Goal: Task Accomplishment & Management: Use online tool/utility

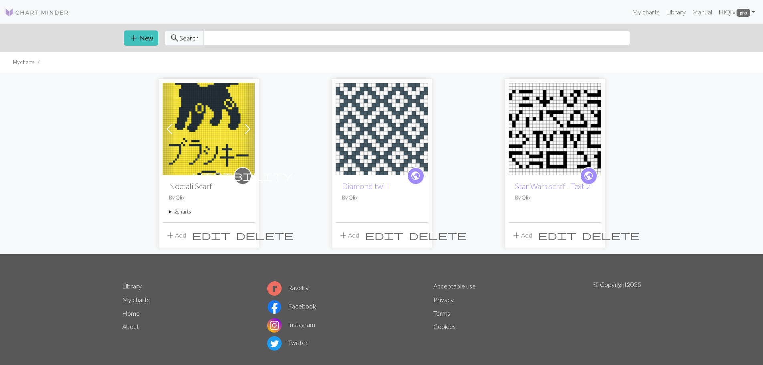
click at [217, 147] on img at bounding box center [209, 129] width 92 height 92
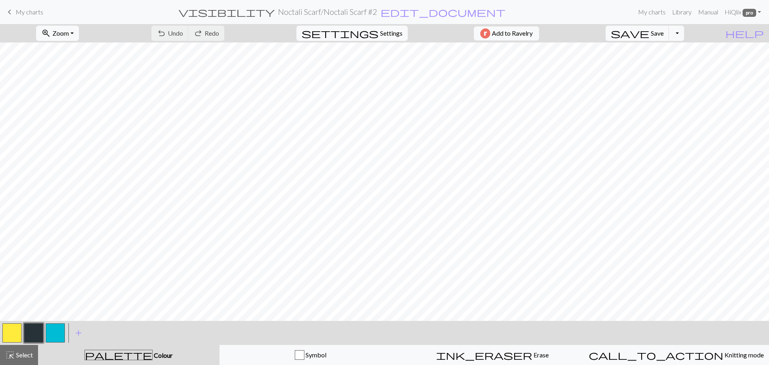
click at [7, 332] on button "button" at bounding box center [11, 332] width 19 height 19
drag, startPoint x: 7, startPoint y: 332, endPoint x: 102, endPoint y: 344, distance: 96.0
click at [102, 344] on div "< > add Add a colour" at bounding box center [384, 333] width 769 height 24
click at [77, 335] on span "add" at bounding box center [79, 332] width 10 height 11
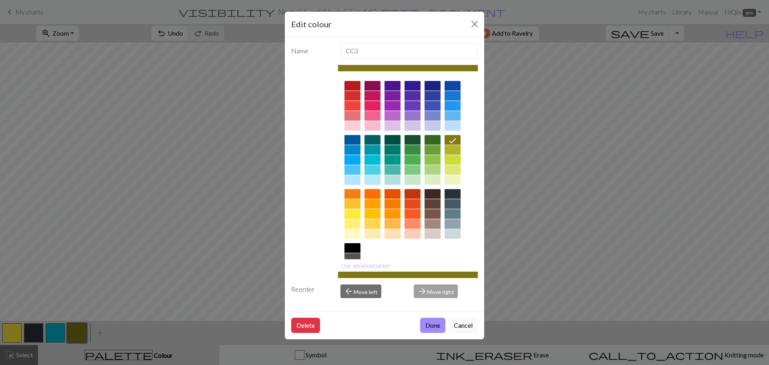
click at [122, 163] on div "Edit colour Name CC3 Use advanced picker Reorder arrow_back Move left arrow_for…" at bounding box center [384, 182] width 769 height 365
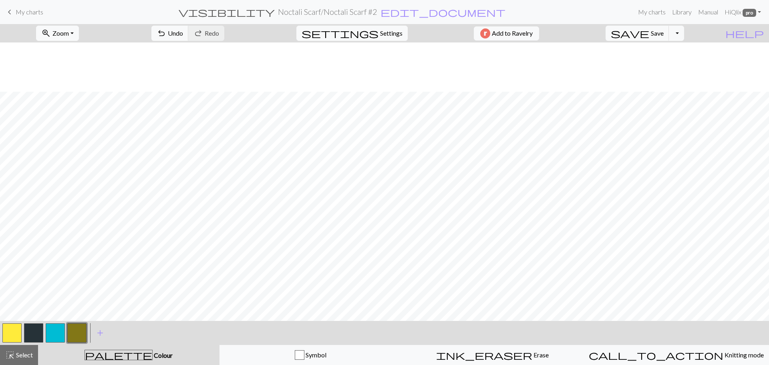
scroll to position [448, 0]
click at [684, 34] on button "Toggle Dropdown" at bounding box center [676, 33] width 15 height 15
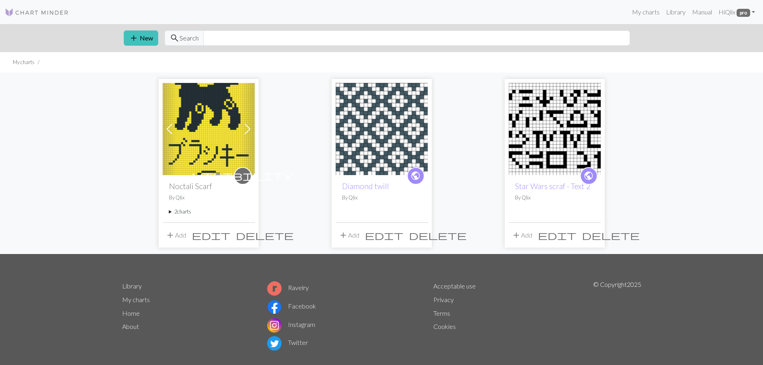
click at [187, 122] on img at bounding box center [209, 129] width 92 height 92
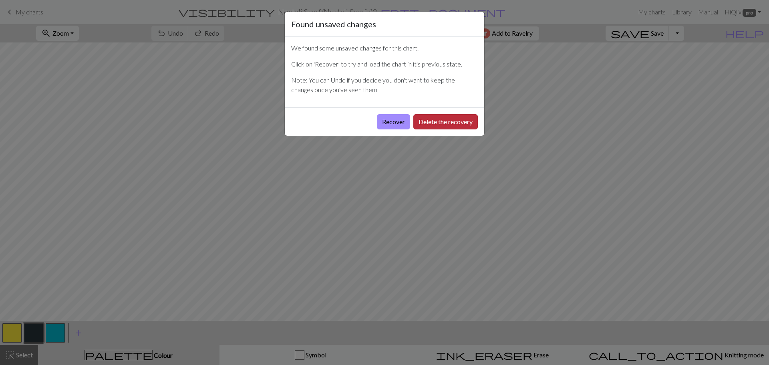
click at [435, 122] on button "Delete the recovery" at bounding box center [445, 121] width 64 height 15
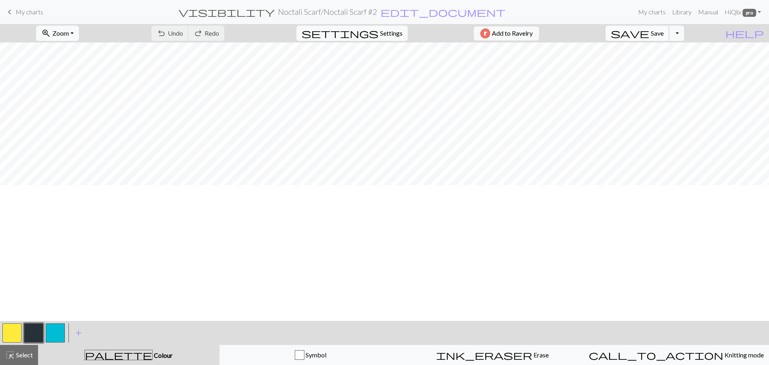
scroll to position [11, 0]
